Goal: Find specific page/section: Find specific page/section

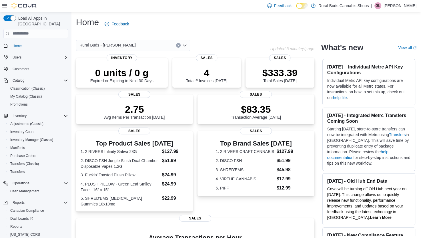
click at [184, 47] on icon "Open list of options" at bounding box center [184, 45] width 5 height 5
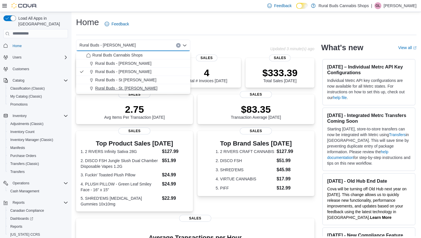
click at [136, 89] on span "Rural Buds - St. Adolphe" at bounding box center [126, 88] width 62 height 6
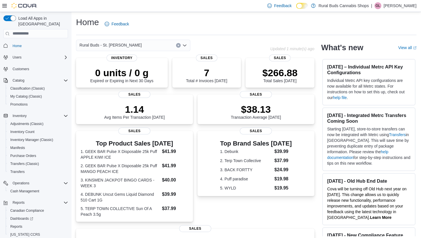
click at [185, 46] on icon "Open list of options" at bounding box center [184, 45] width 3 height 2
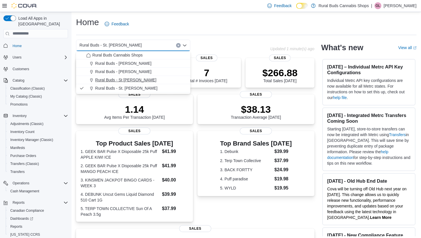
click at [135, 79] on span "Rural Buds - St Pierre Joly" at bounding box center [125, 80] width 61 height 6
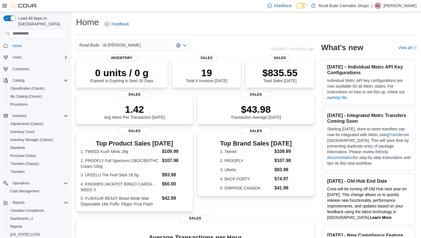
click at [185, 45] on icon "Open list of options" at bounding box center [184, 45] width 3 height 2
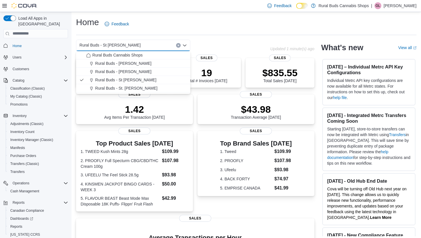
drag, startPoint x: 125, startPoint y: 64, endPoint x: 142, endPoint y: 55, distance: 18.8
click at [126, 64] on span "Rural Buds - Carman" at bounding box center [123, 64] width 56 height 6
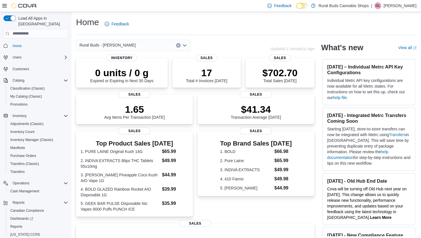
click at [184, 46] on icon "Open list of options" at bounding box center [184, 45] width 3 height 2
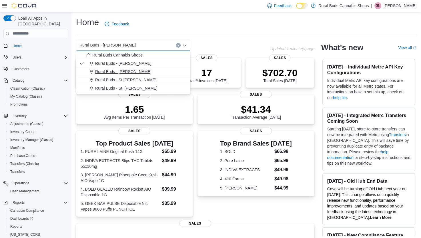
click at [110, 73] on span "Rural Buds - [PERSON_NAME]" at bounding box center [123, 72] width 56 height 6
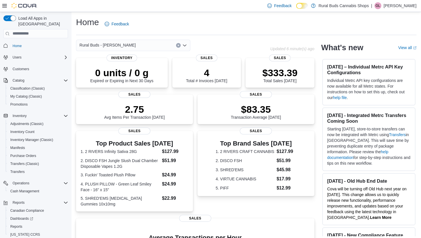
click at [202, 23] on div "Home Feedback" at bounding box center [246, 24] width 340 height 15
